Goal: Information Seeking & Learning: Check status

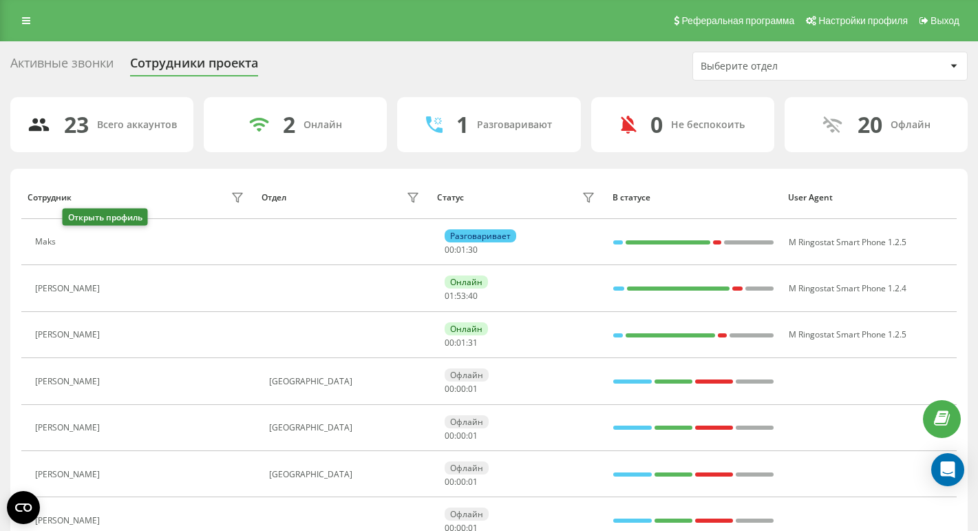
click at [72, 240] on icon at bounding box center [70, 242] width 11 height 11
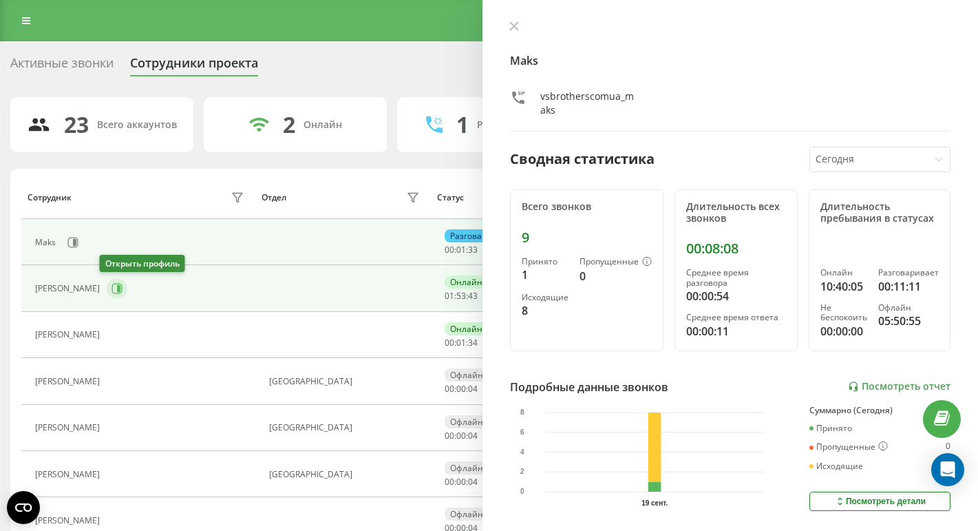
click at [111, 285] on icon at bounding box center [116, 288] width 11 height 11
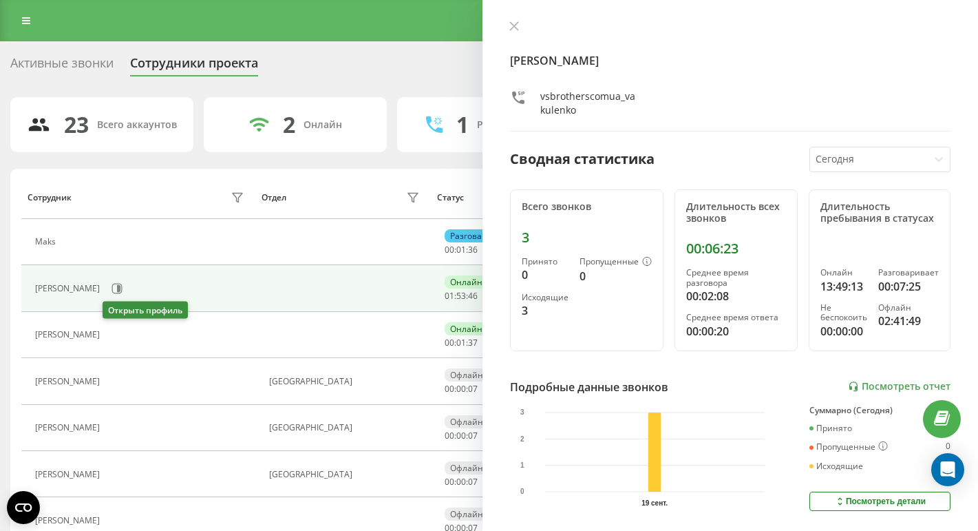
click at [109, 330] on icon at bounding box center [114, 335] width 11 height 11
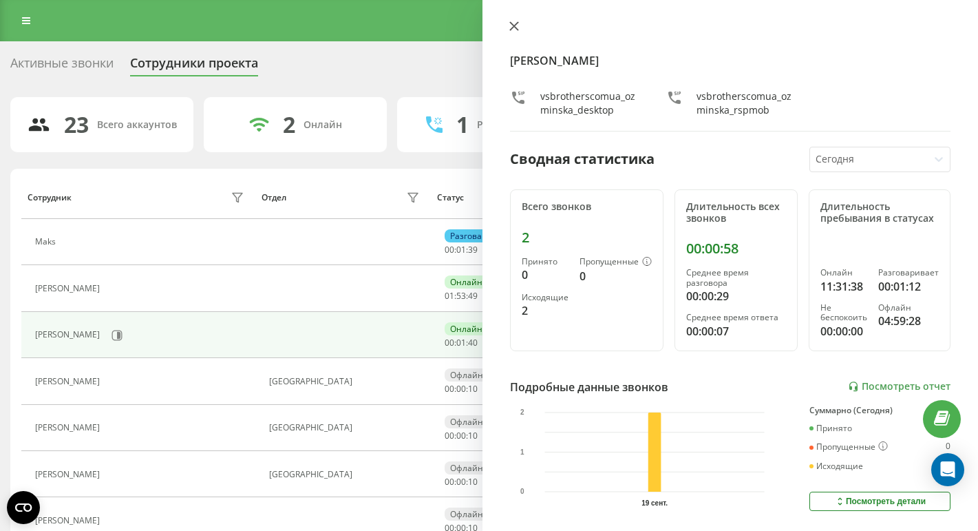
click at [513, 27] on icon at bounding box center [514, 26] width 8 height 8
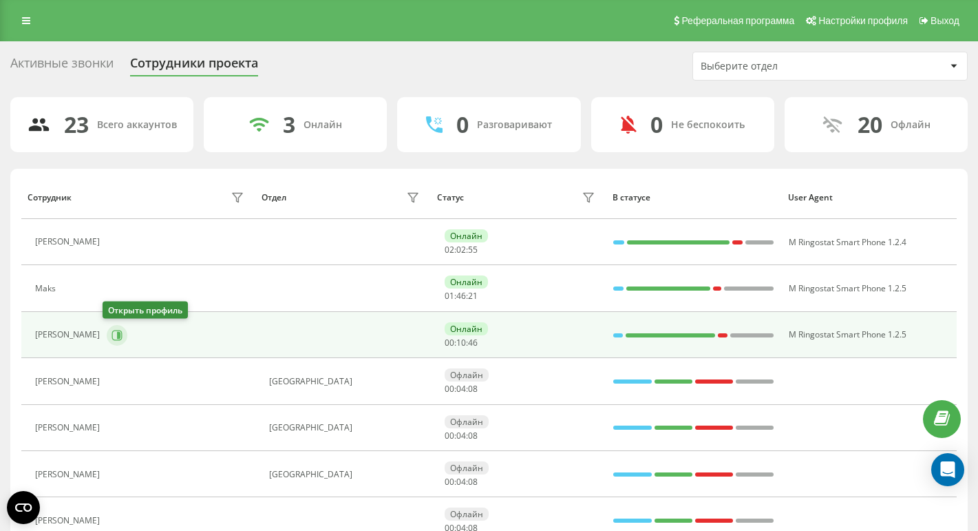
click at [117, 332] on icon at bounding box center [118, 334] width 3 height 7
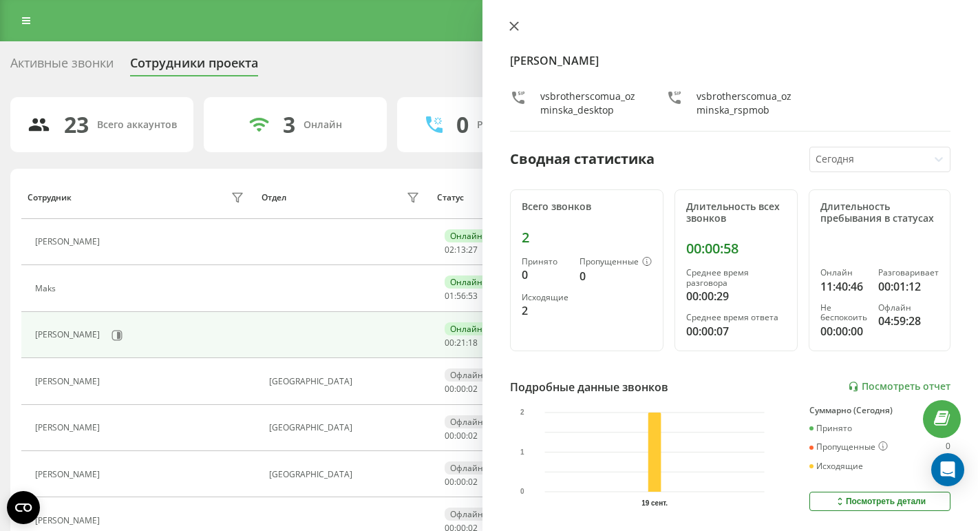
click at [517, 29] on icon at bounding box center [514, 26] width 8 height 8
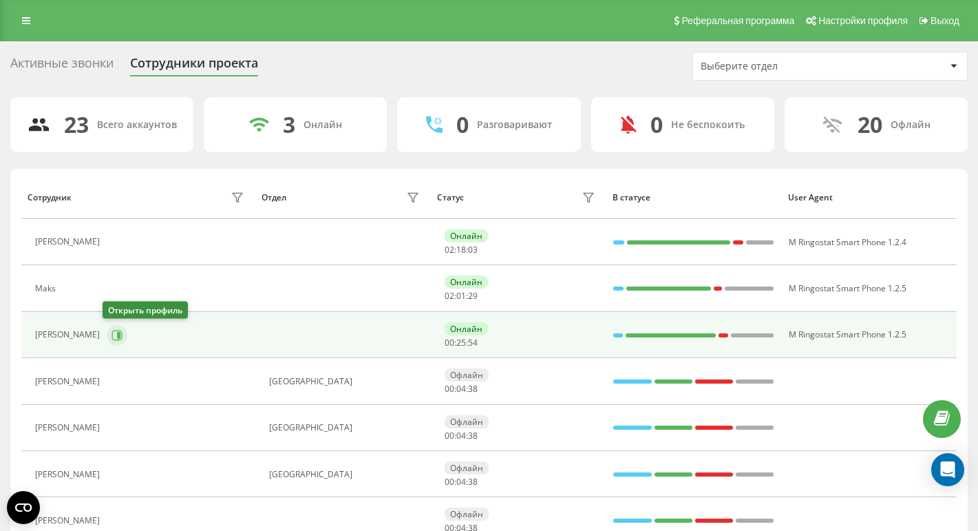
click at [118, 336] on icon at bounding box center [116, 335] width 11 height 11
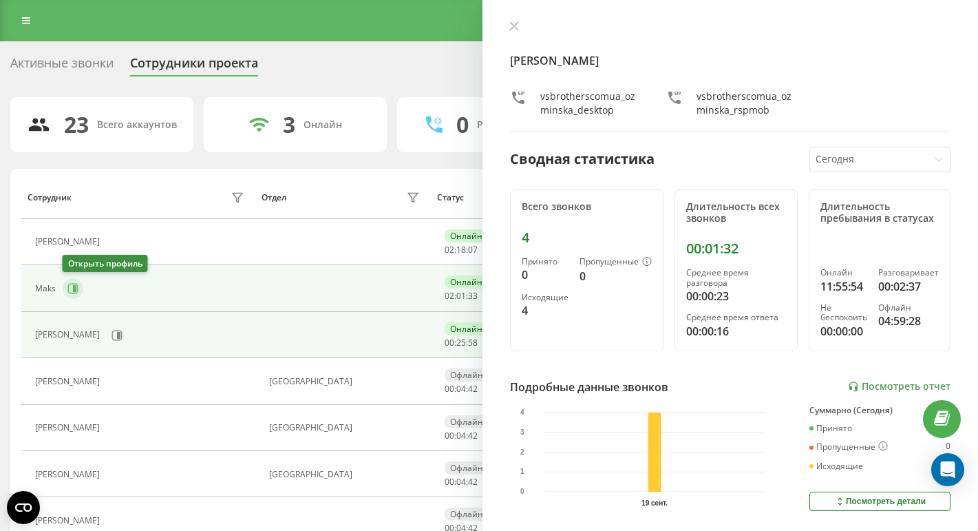
click at [74, 283] on icon at bounding box center [72, 288] width 11 height 11
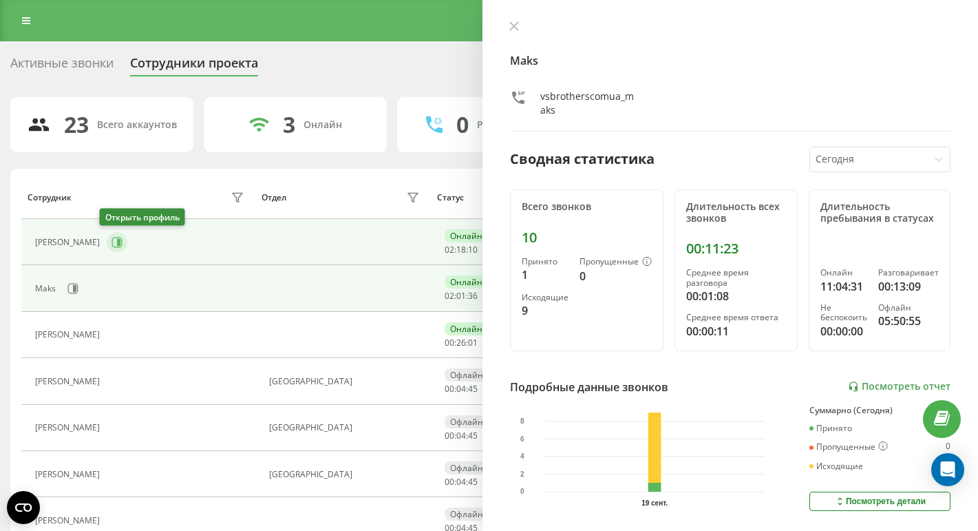
click at [117, 241] on icon at bounding box center [118, 242] width 3 height 7
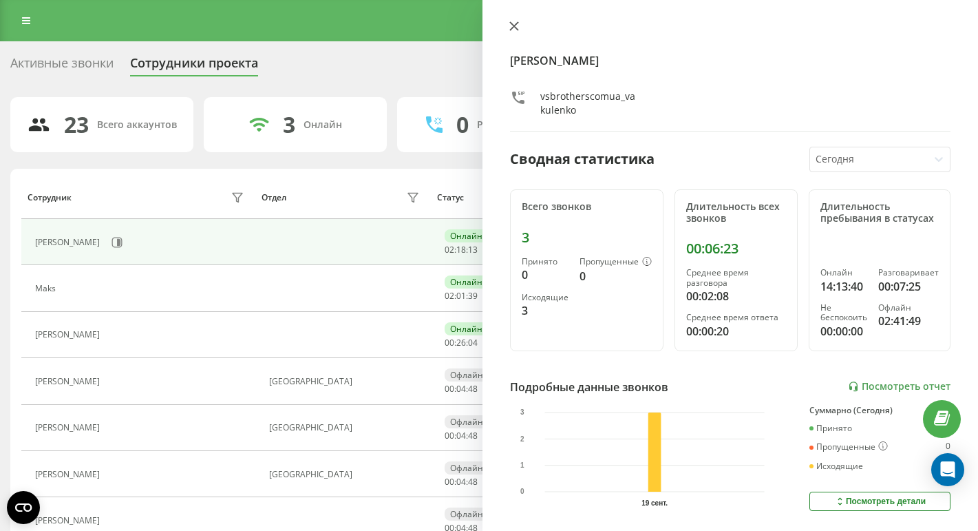
click at [513, 32] on button at bounding box center [514, 27] width 18 height 13
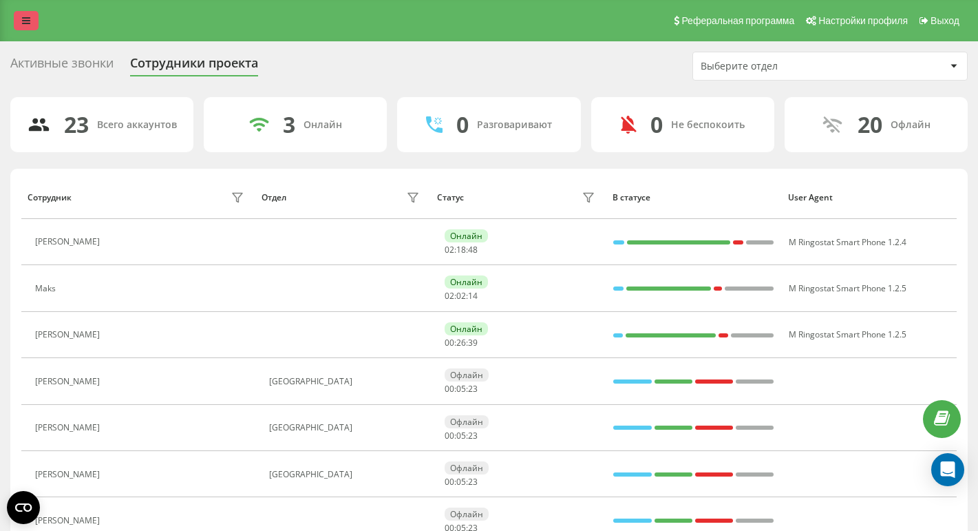
click at [28, 28] on link at bounding box center [26, 20] width 25 height 19
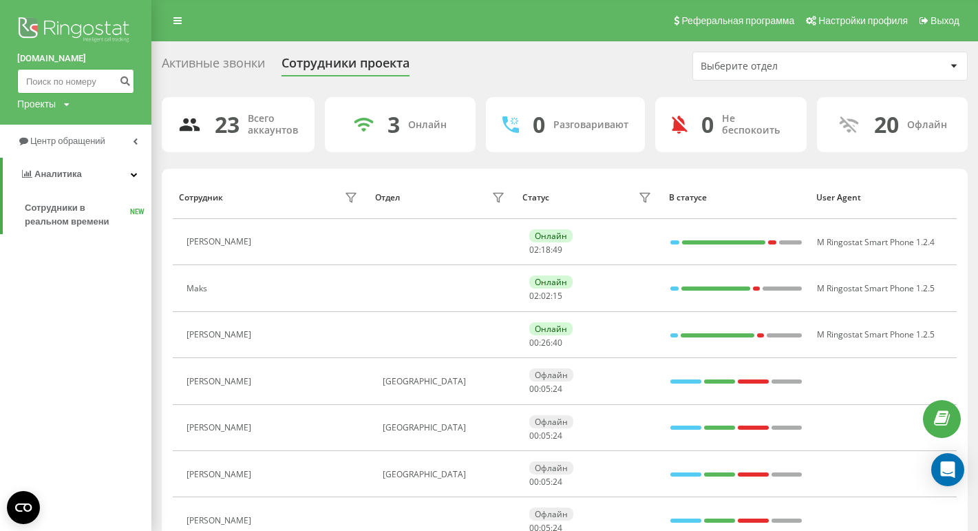
click at [61, 85] on input at bounding box center [75, 81] width 117 height 25
paste input "794 333 323"
type input "794 333 323"
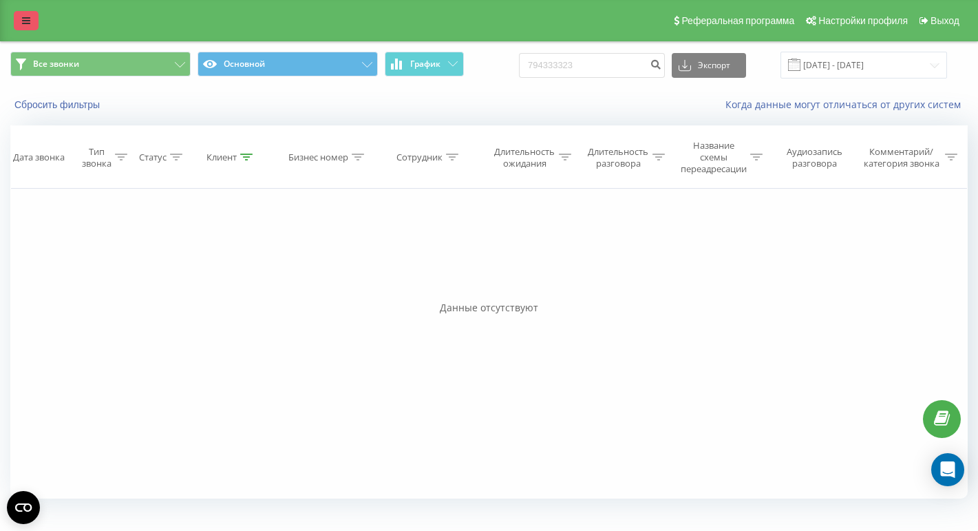
click at [14, 15] on link at bounding box center [26, 20] width 25 height 19
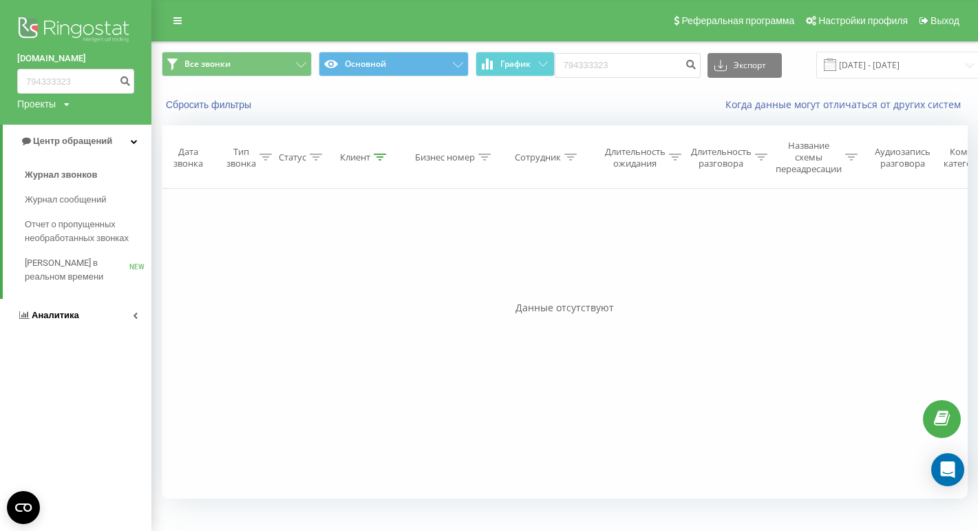
click at [52, 318] on span "Аналитика" at bounding box center [55, 315] width 47 height 10
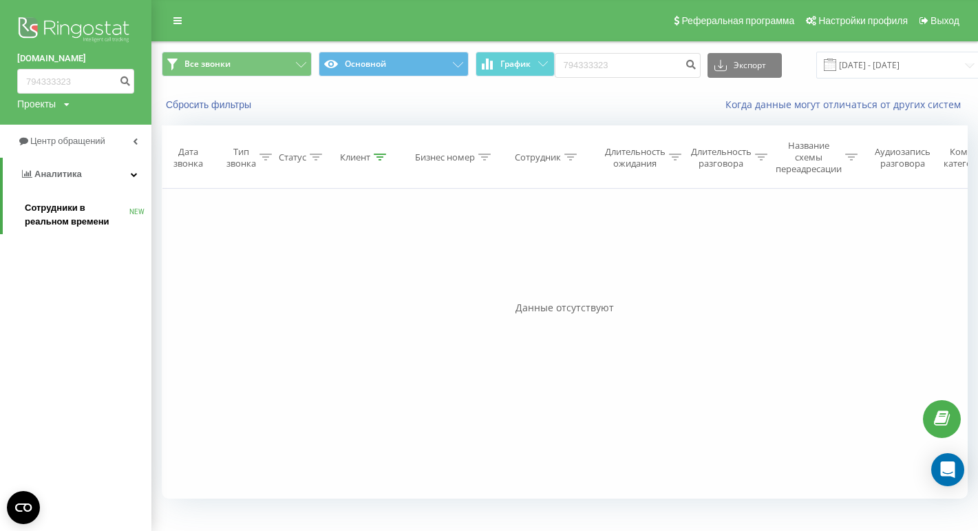
click at [74, 210] on span "Сотрудники в реальном времени" at bounding box center [77, 215] width 105 height 28
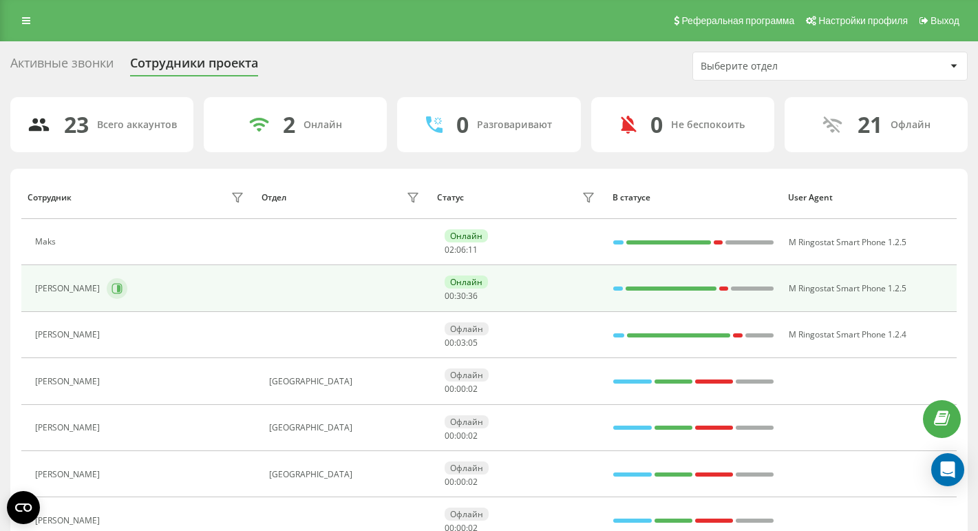
click at [120, 295] on button at bounding box center [117, 288] width 21 height 21
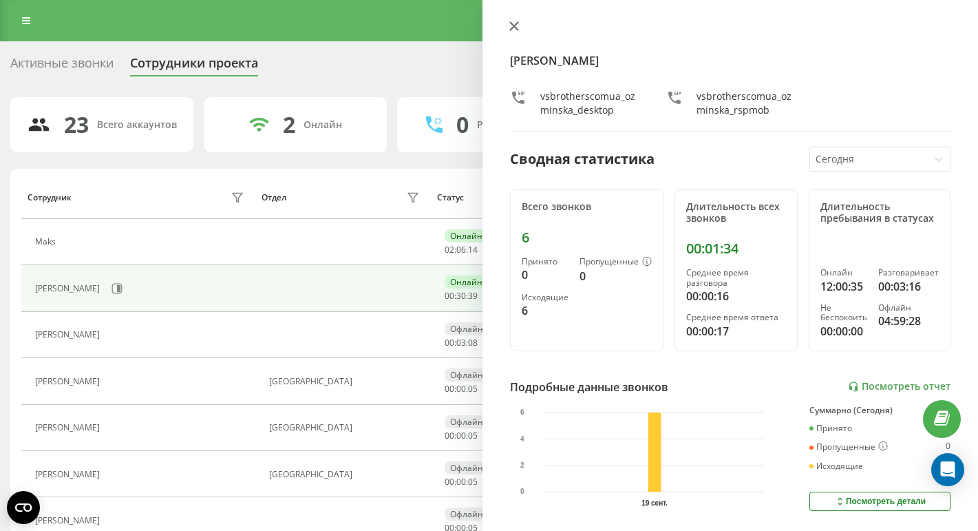
click at [511, 24] on icon at bounding box center [514, 26] width 8 height 8
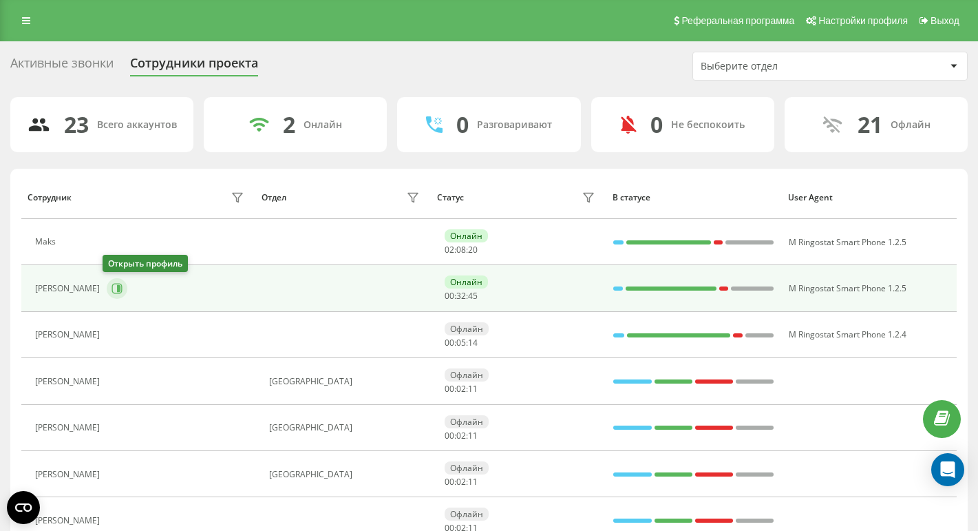
click at [117, 287] on icon at bounding box center [118, 288] width 3 height 7
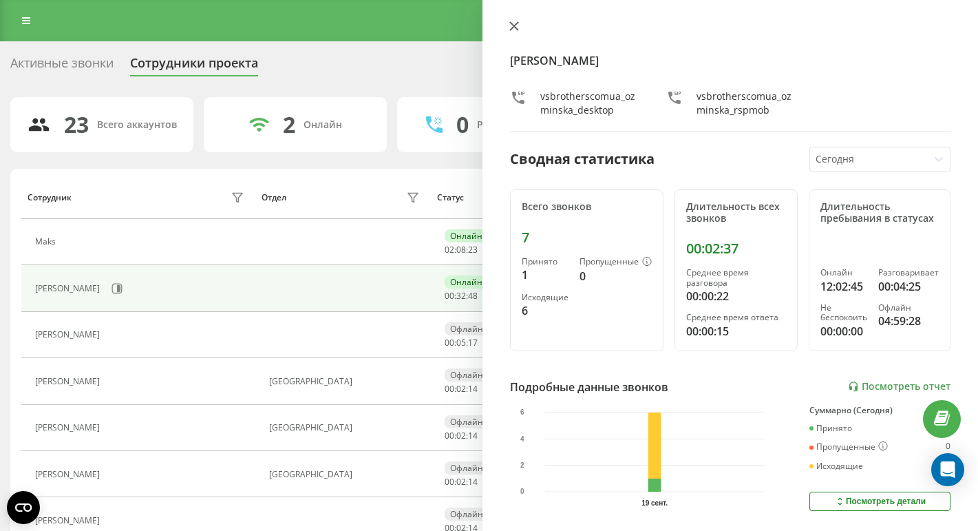
click at [514, 28] on icon at bounding box center [514, 26] width 10 height 10
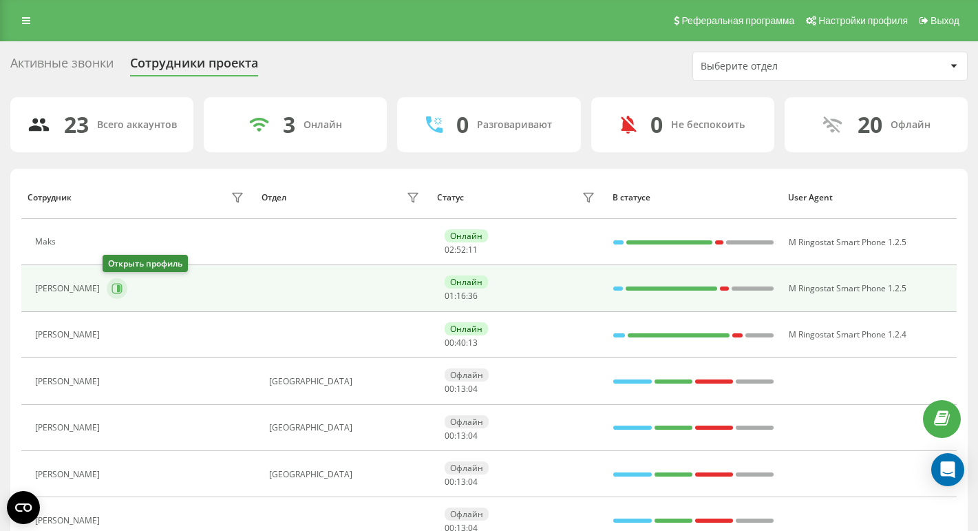
click at [112, 288] on icon at bounding box center [117, 289] width 10 height 10
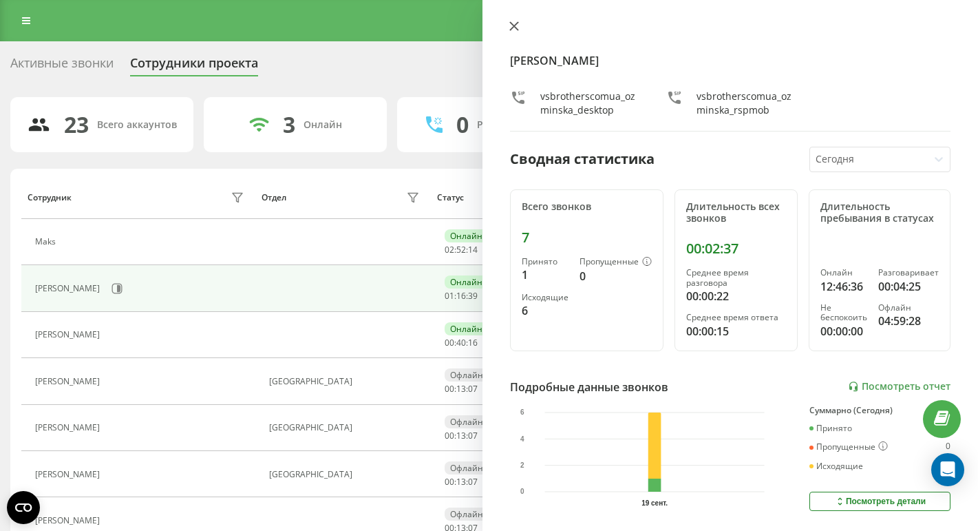
click at [511, 27] on icon at bounding box center [514, 26] width 10 height 10
